Goal: Task Accomplishment & Management: Understand process/instructions

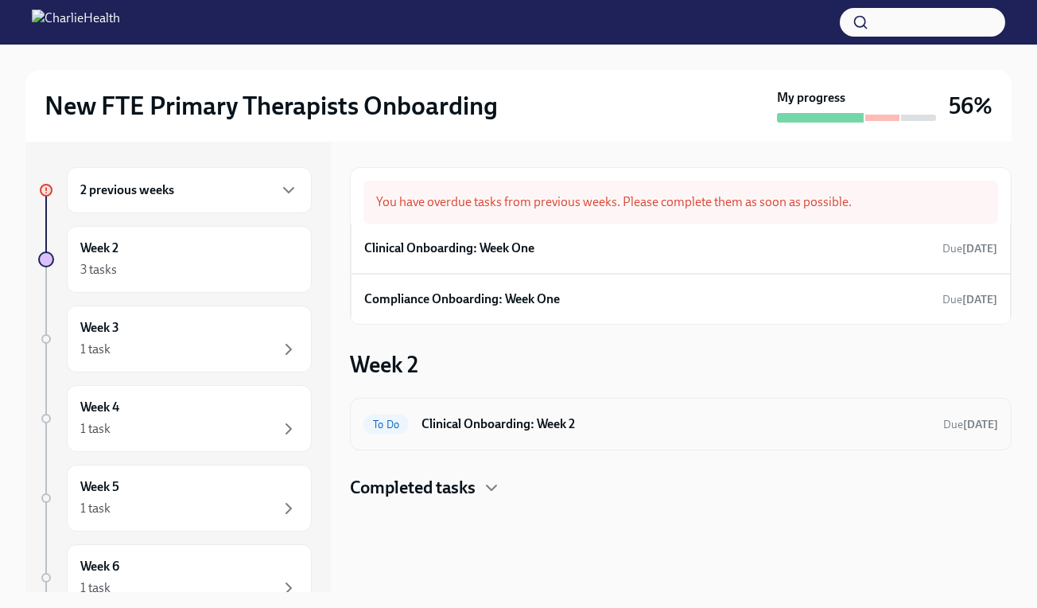
click at [463, 419] on h6 "Clinical Onboarding: Week 2" at bounding box center [676, 424] width 509 height 18
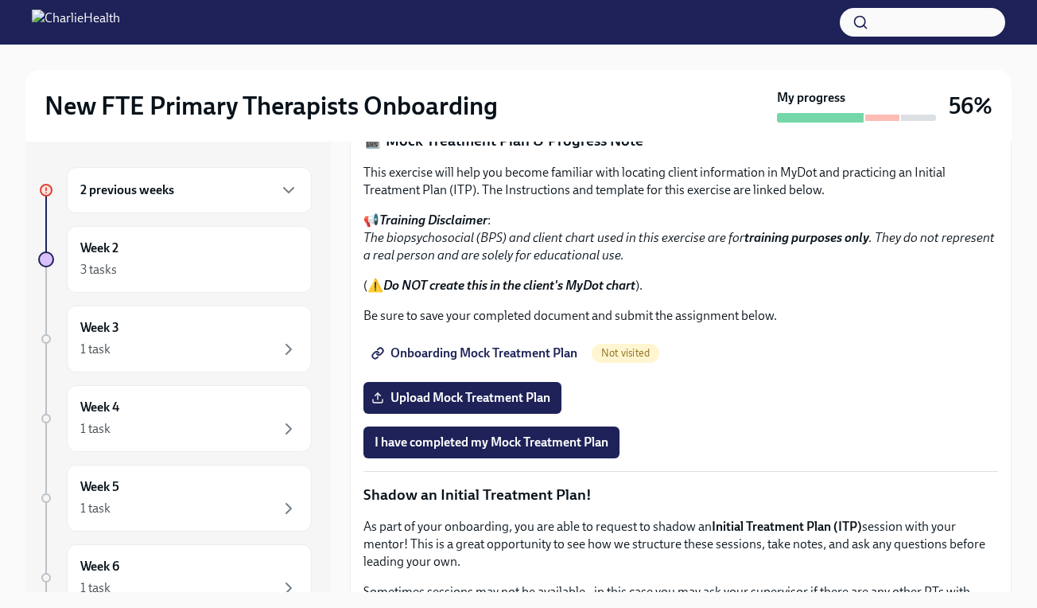
scroll to position [1047, 0]
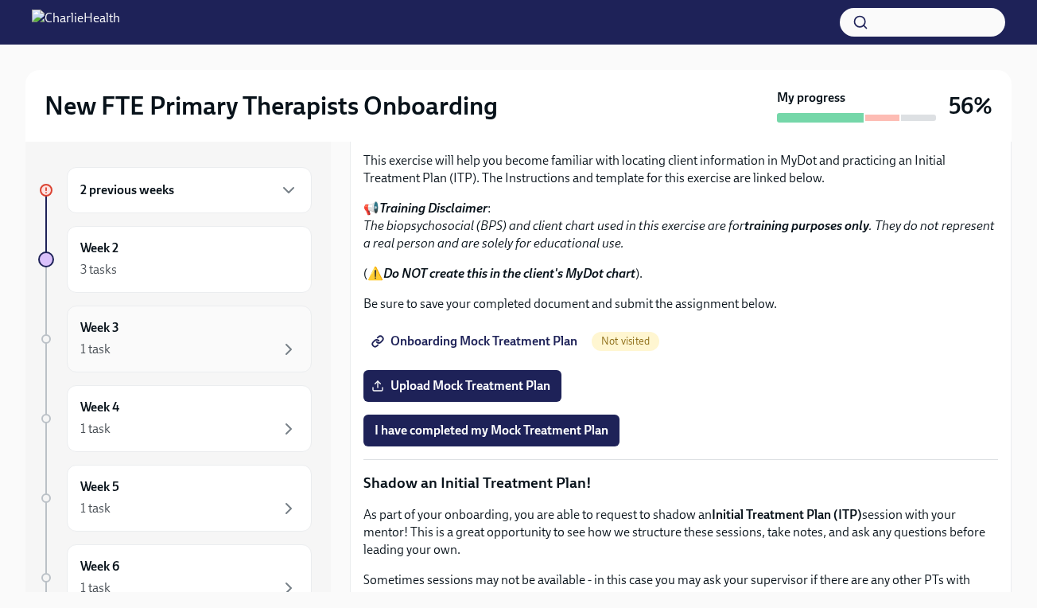
click at [205, 355] on div "1 task" at bounding box center [189, 349] width 218 height 19
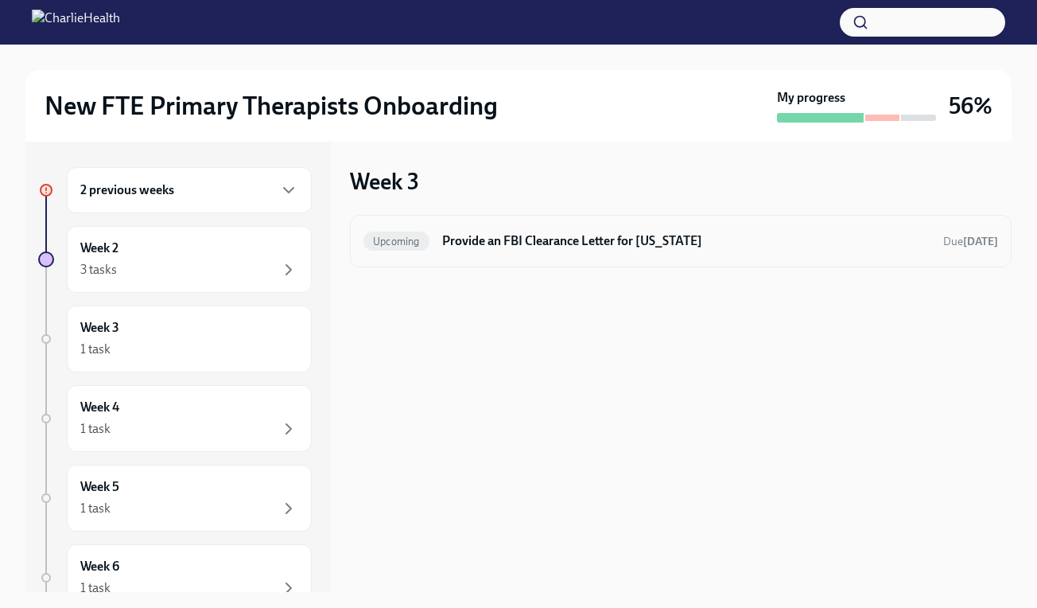
click at [588, 246] on h6 "Provide an FBI Clearance Letter for [US_STATE]" at bounding box center [686, 241] width 489 height 18
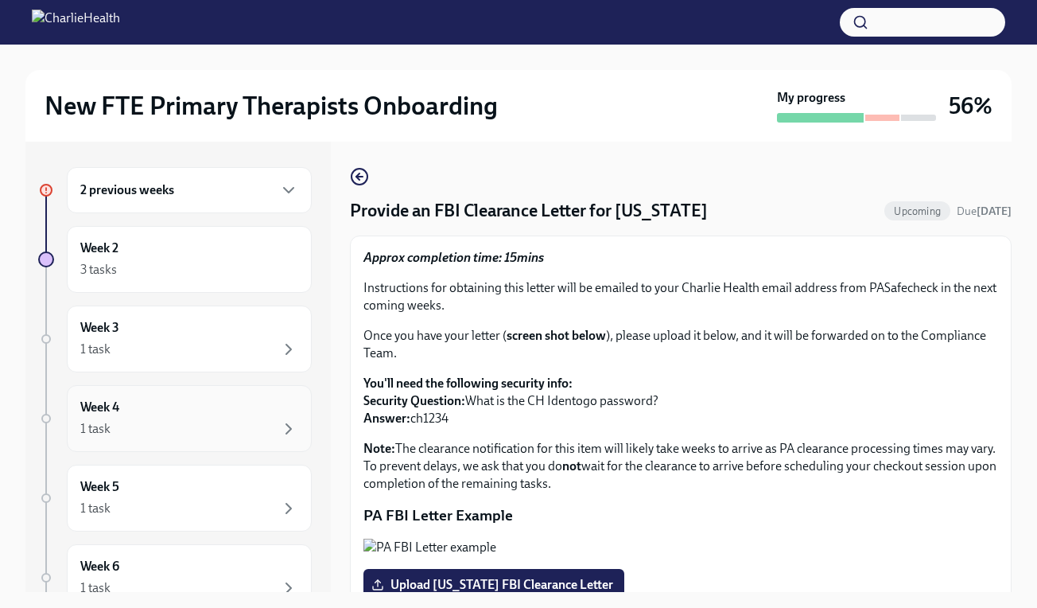
click at [228, 421] on div "1 task" at bounding box center [189, 428] width 218 height 19
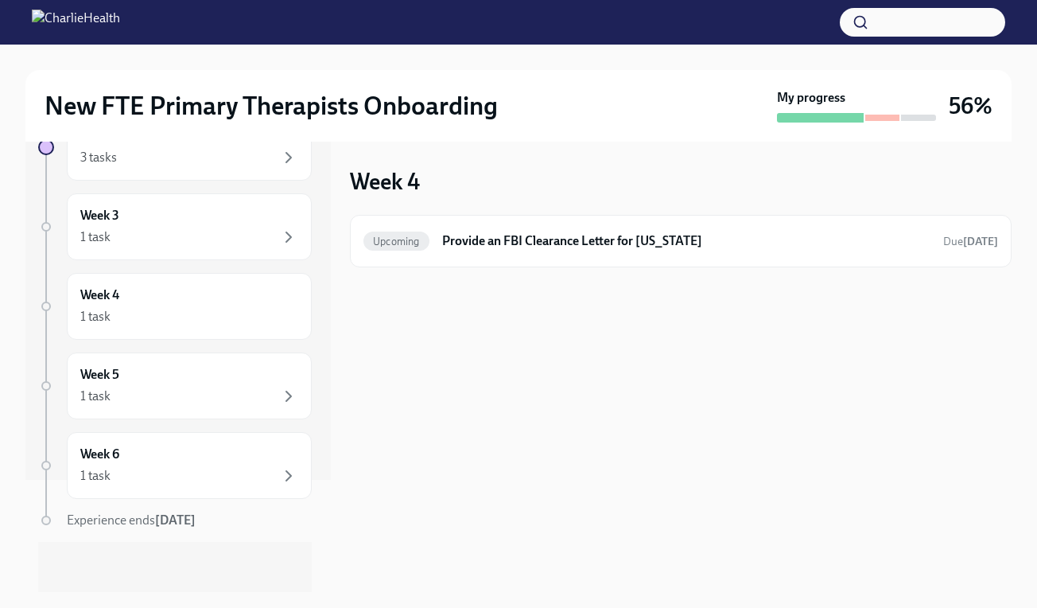
scroll to position [113, 0]
click at [215, 404] on div "1 task" at bounding box center [189, 395] width 218 height 19
click at [212, 473] on div "1 task" at bounding box center [189, 474] width 218 height 19
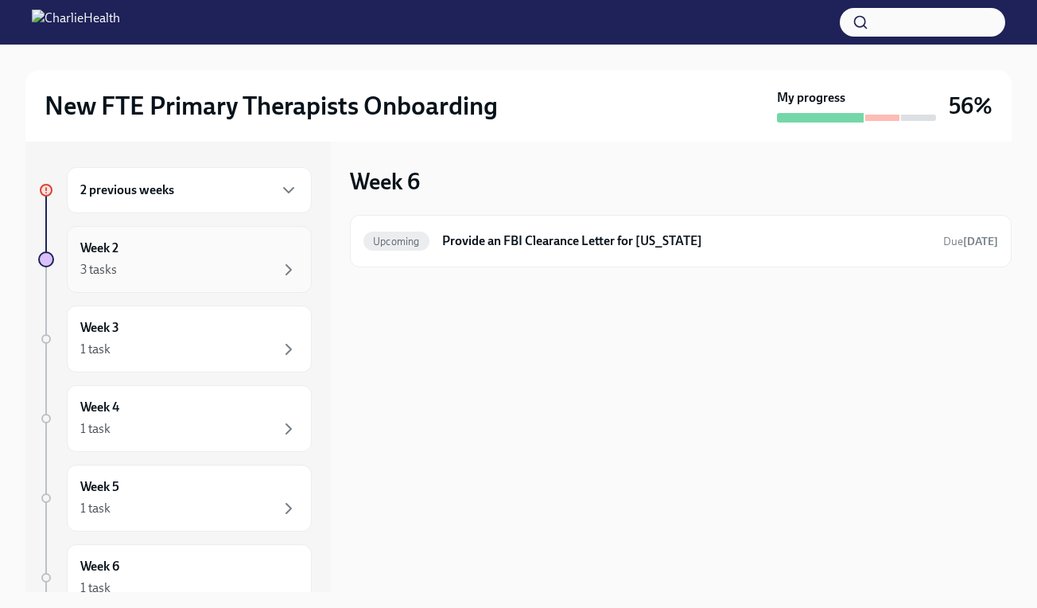
click at [201, 275] on div "3 tasks" at bounding box center [189, 269] width 218 height 19
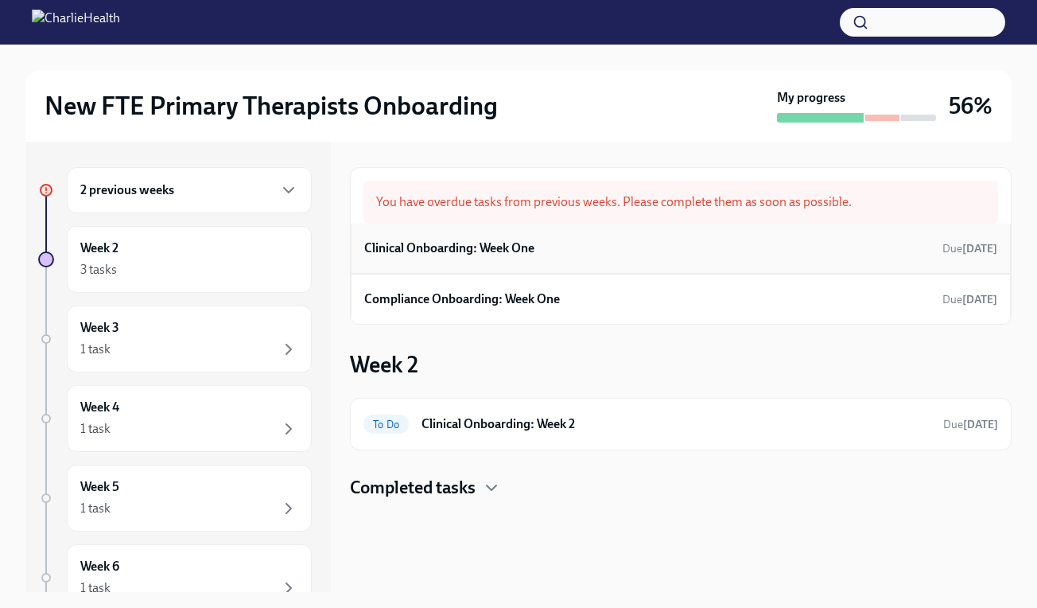
click at [547, 256] on div "Clinical Onboarding: Week One Due [DATE]" at bounding box center [680, 248] width 633 height 24
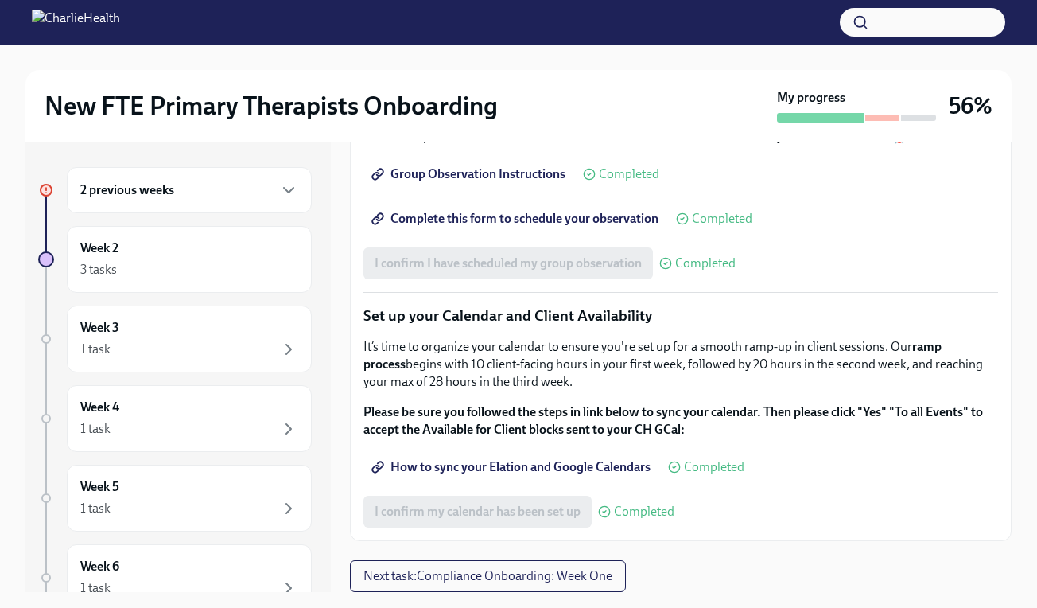
scroll to position [2323, 0]
click at [606, 573] on span "Next task : Compliance Onboarding: Week One" at bounding box center [488, 576] width 249 height 16
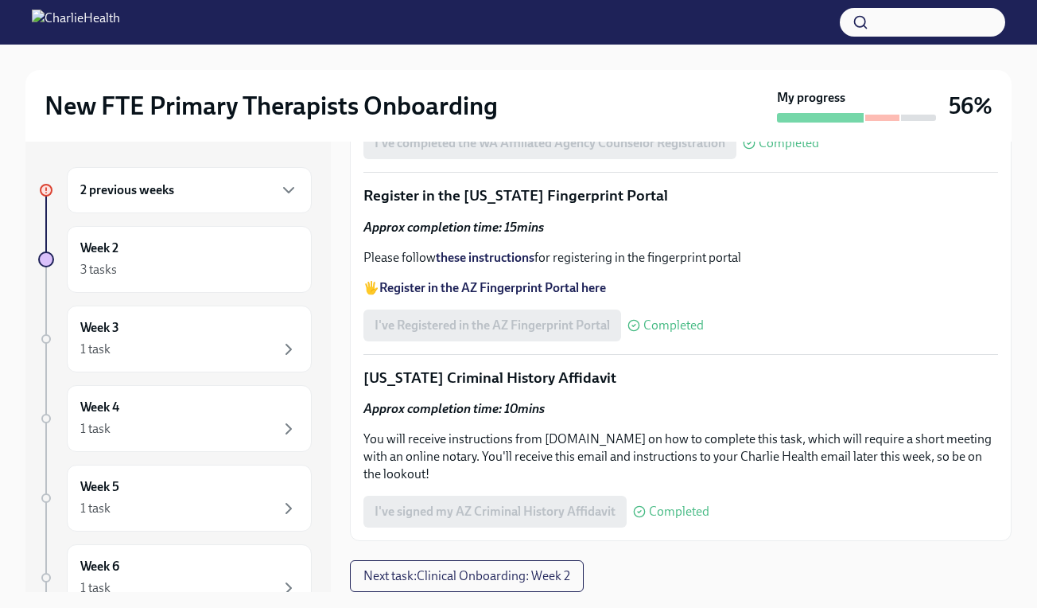
scroll to position [2176, 0]
click at [536, 586] on button "Next task : Clinical Onboarding: Week 2" at bounding box center [467, 576] width 234 height 32
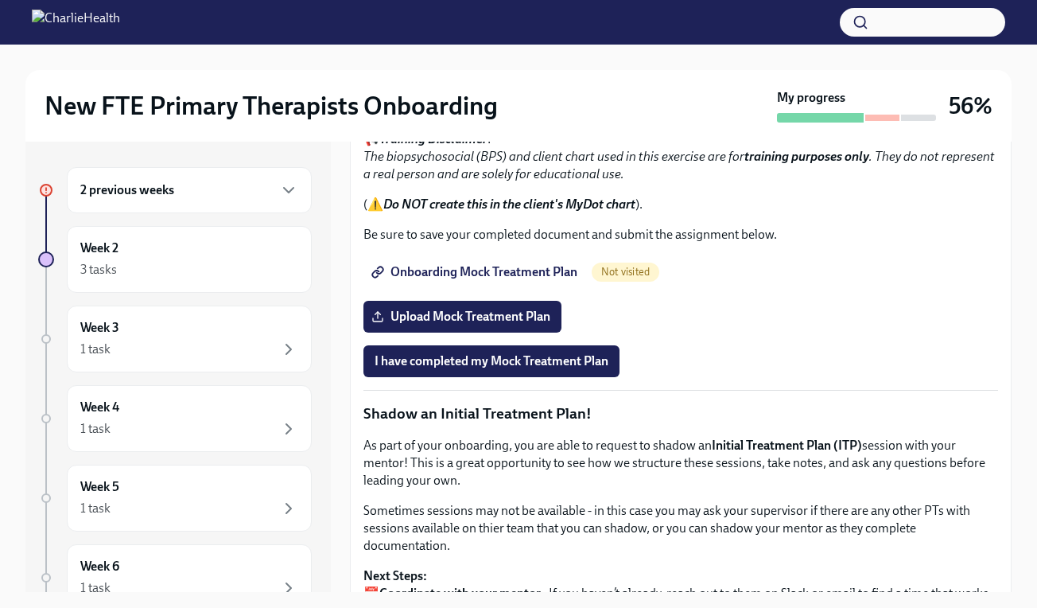
scroll to position [1106, 0]
